Goal: Task Accomplishment & Management: Complete application form

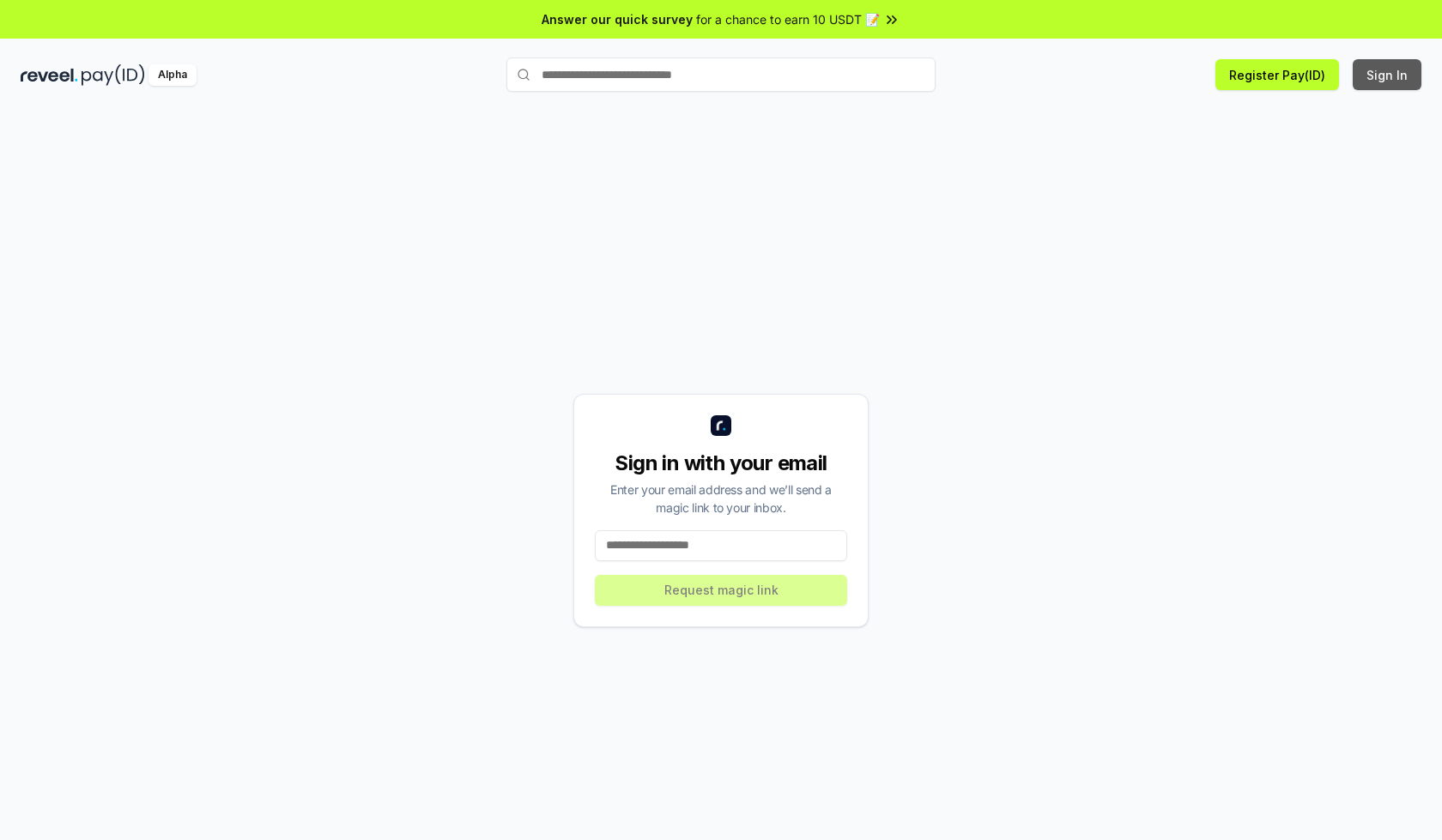
click at [1388, 75] on button "Sign In" at bounding box center [1386, 74] width 69 height 30
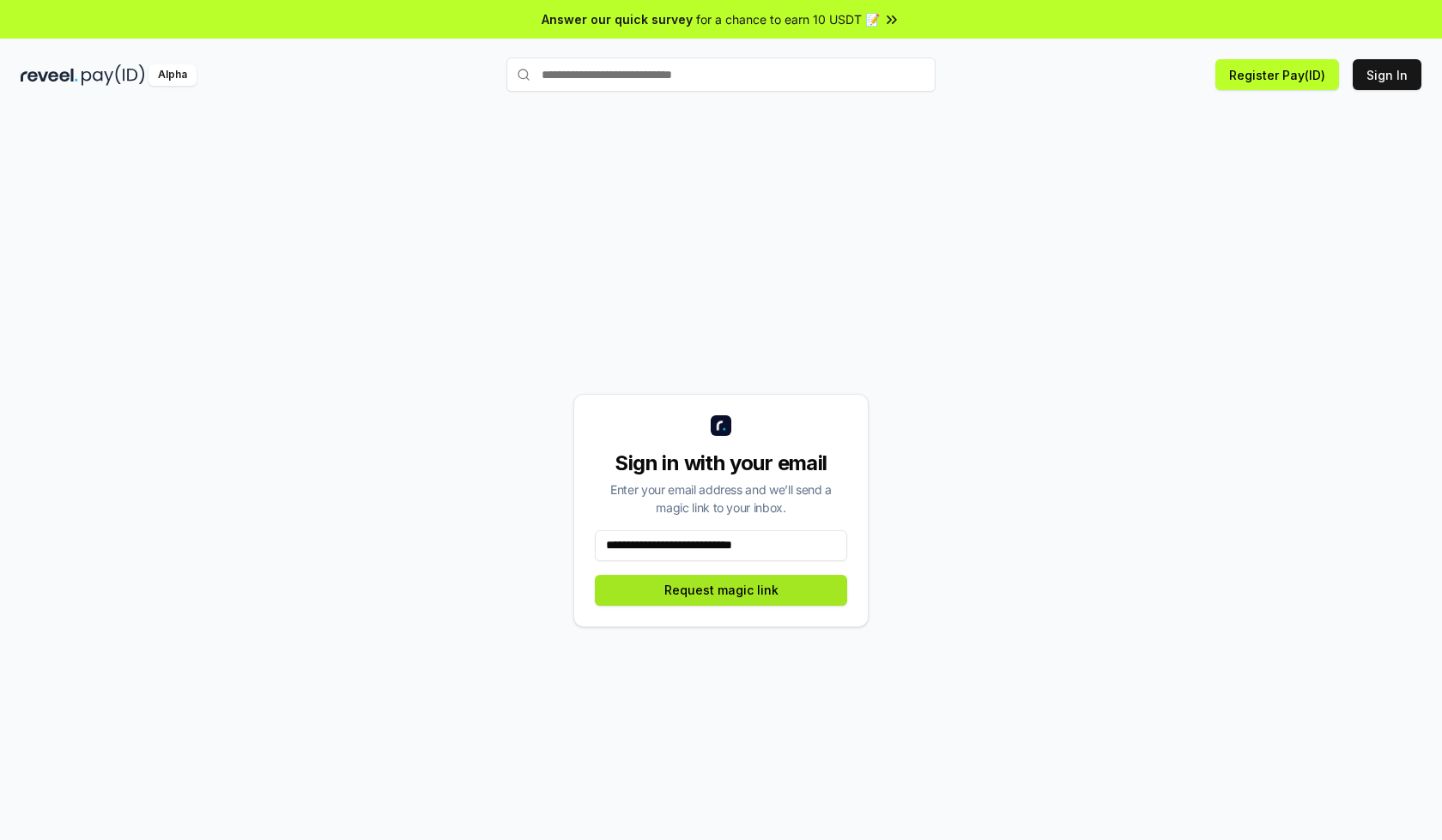
type input "**********"
click at [721, 589] on button "Request magic link" at bounding box center [721, 589] width 253 height 30
